Goal: Task Accomplishment & Management: Complete application form

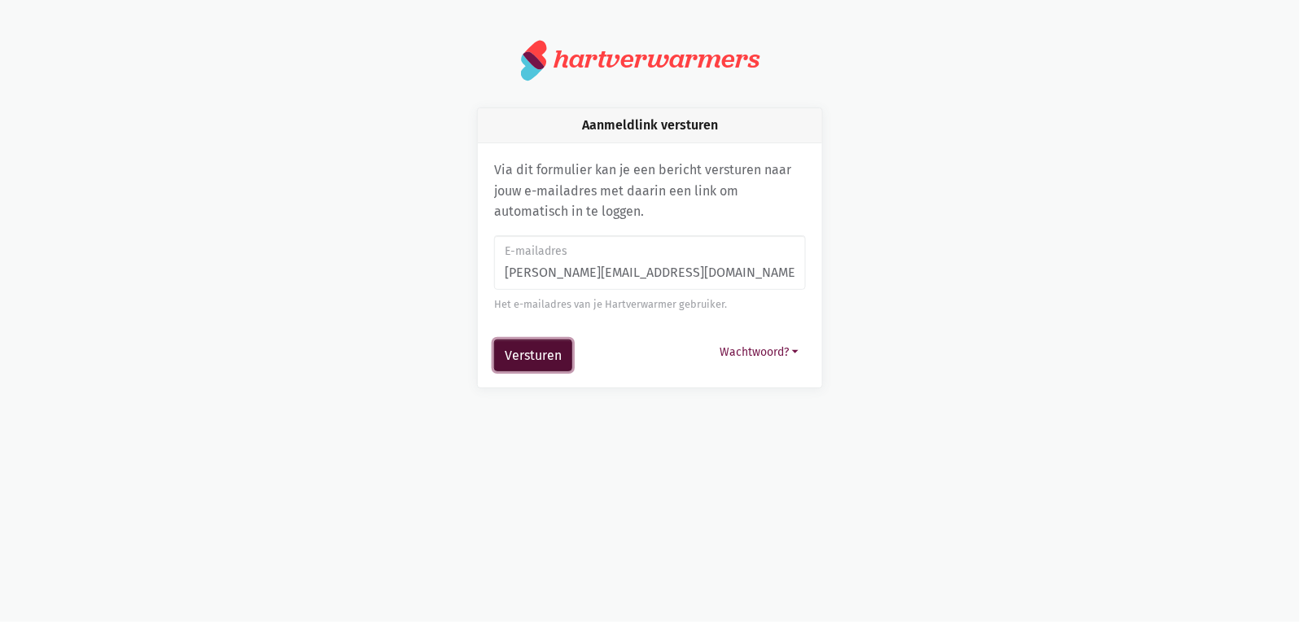
click at [549, 361] on button "Versturen" at bounding box center [533, 355] width 78 height 33
